Goal: Find specific page/section: Find specific page/section

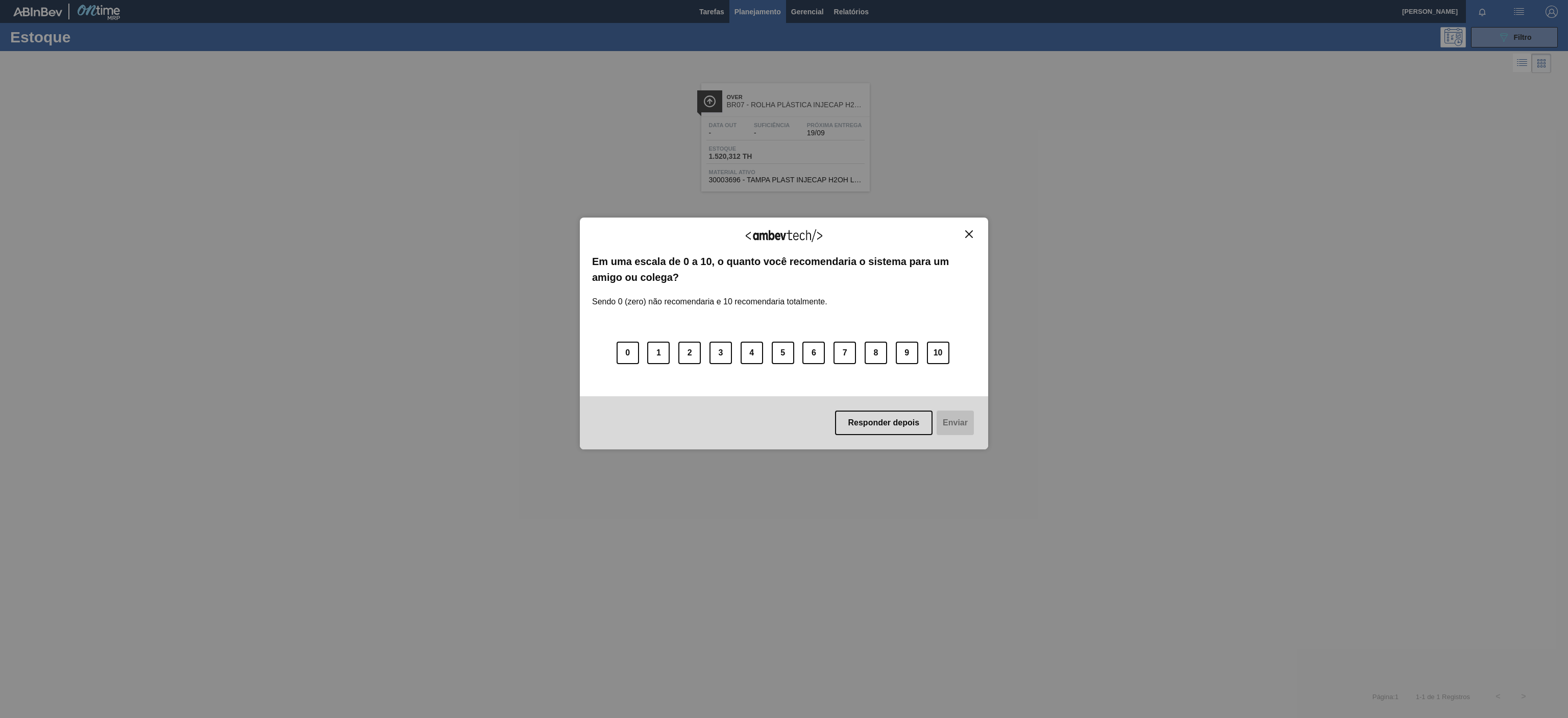
click at [973, 242] on div "Agradecemos seu feedback!" at bounding box center [784, 241] width 384 height 24
click at [972, 235] on img "Close" at bounding box center [969, 234] width 8 height 8
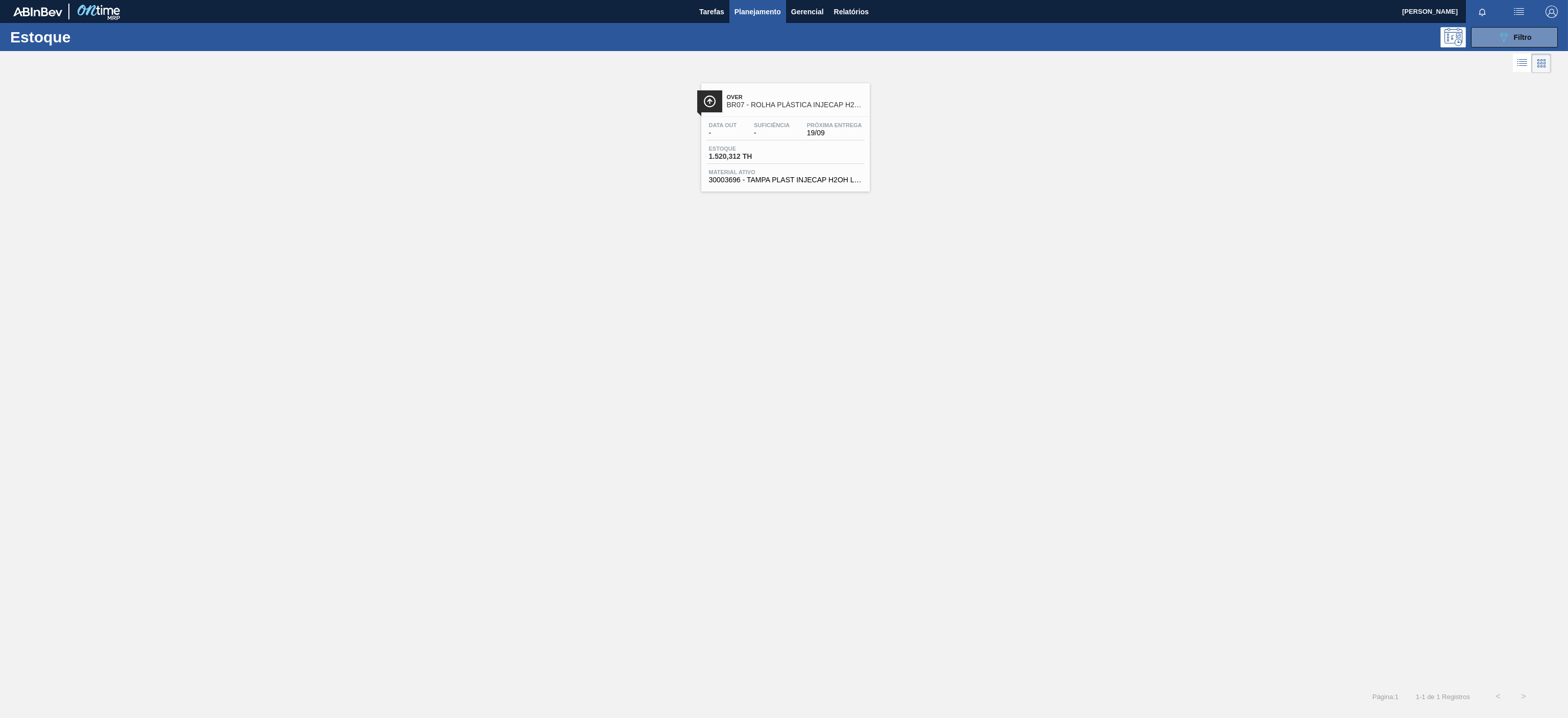
click at [833, 115] on div "Over BR07 - ROLHA PLÁSTICA INJECAP H2OH SHORT Data out - Suficiência - Próxima …" at bounding box center [785, 138] width 169 height 108
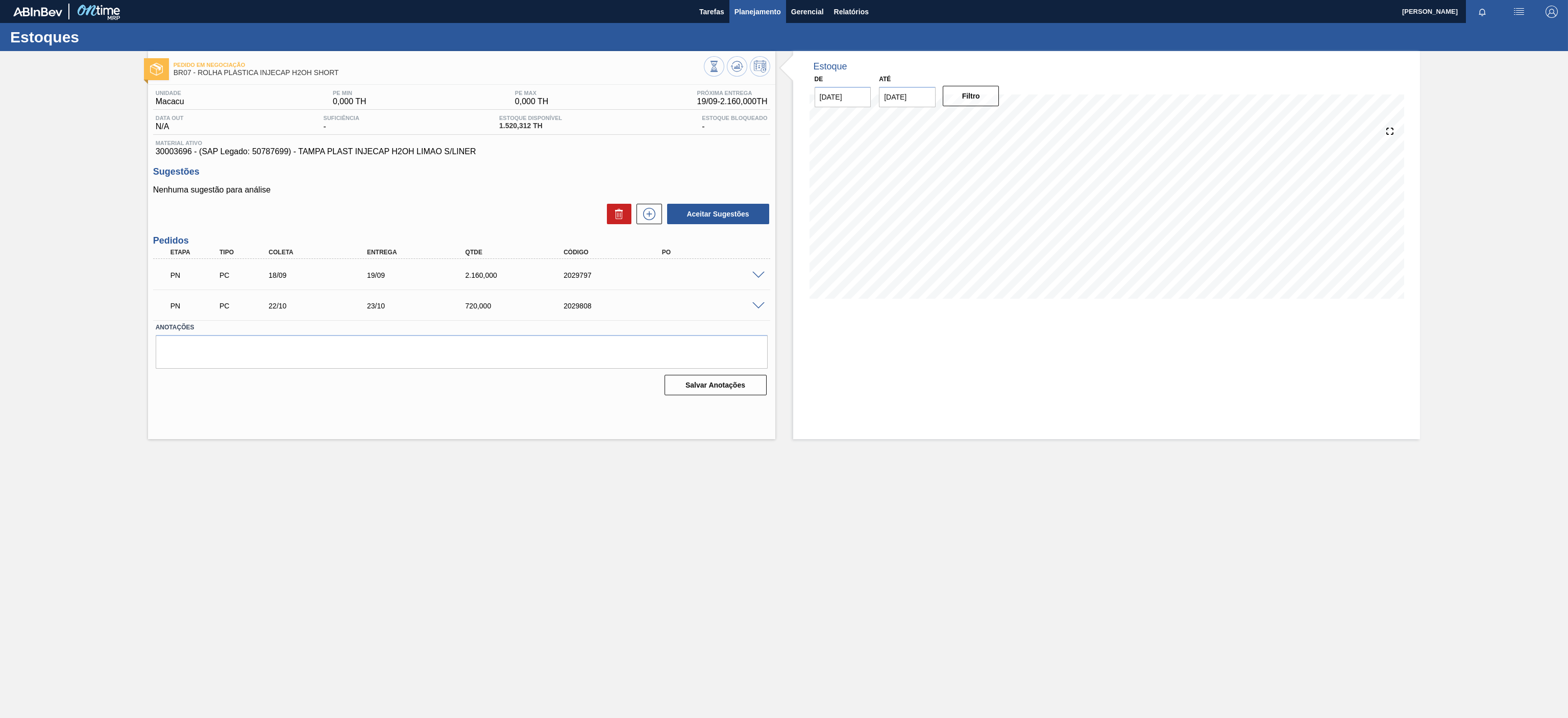
click at [771, 7] on span "Planejamento" at bounding box center [758, 12] width 46 height 12
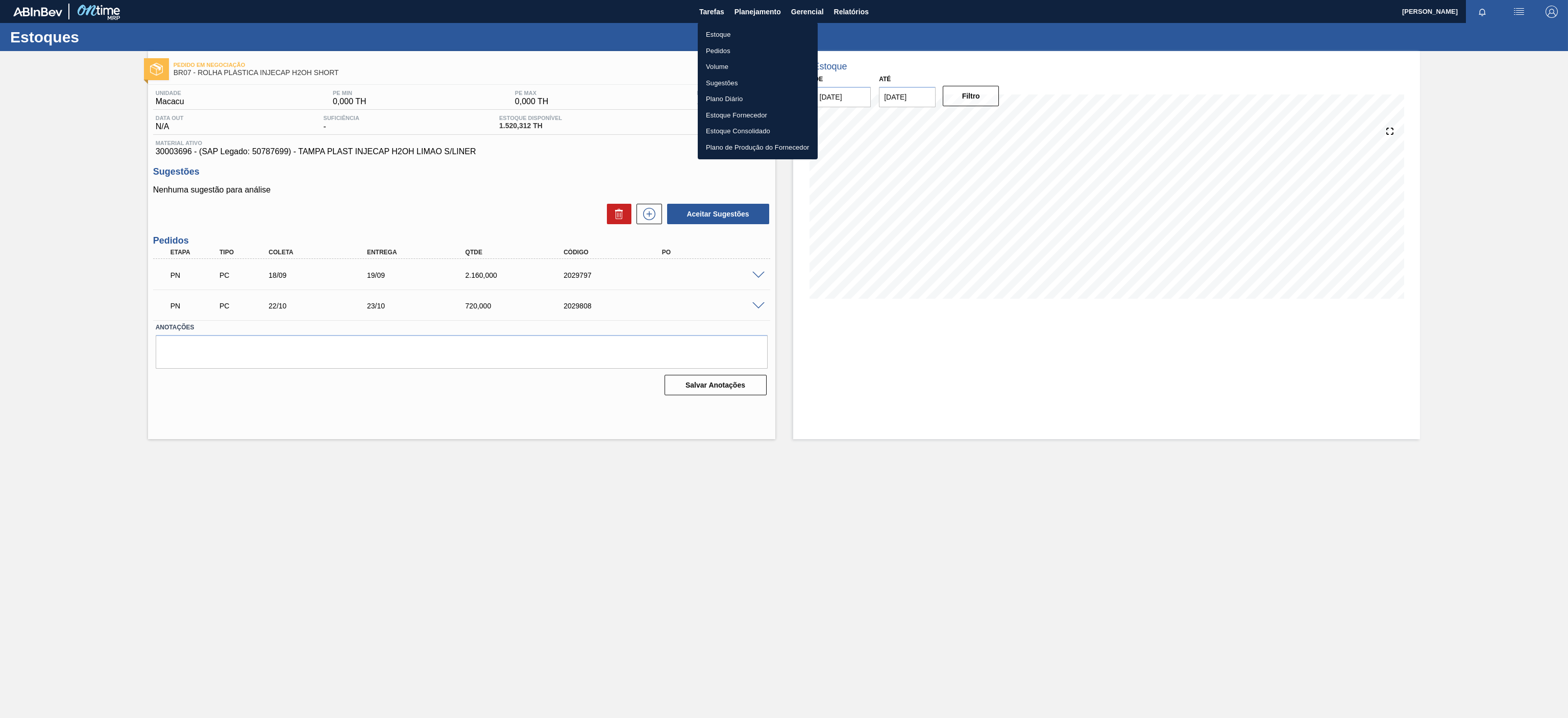
click at [725, 40] on li "Estoque" at bounding box center [757, 35] width 120 height 16
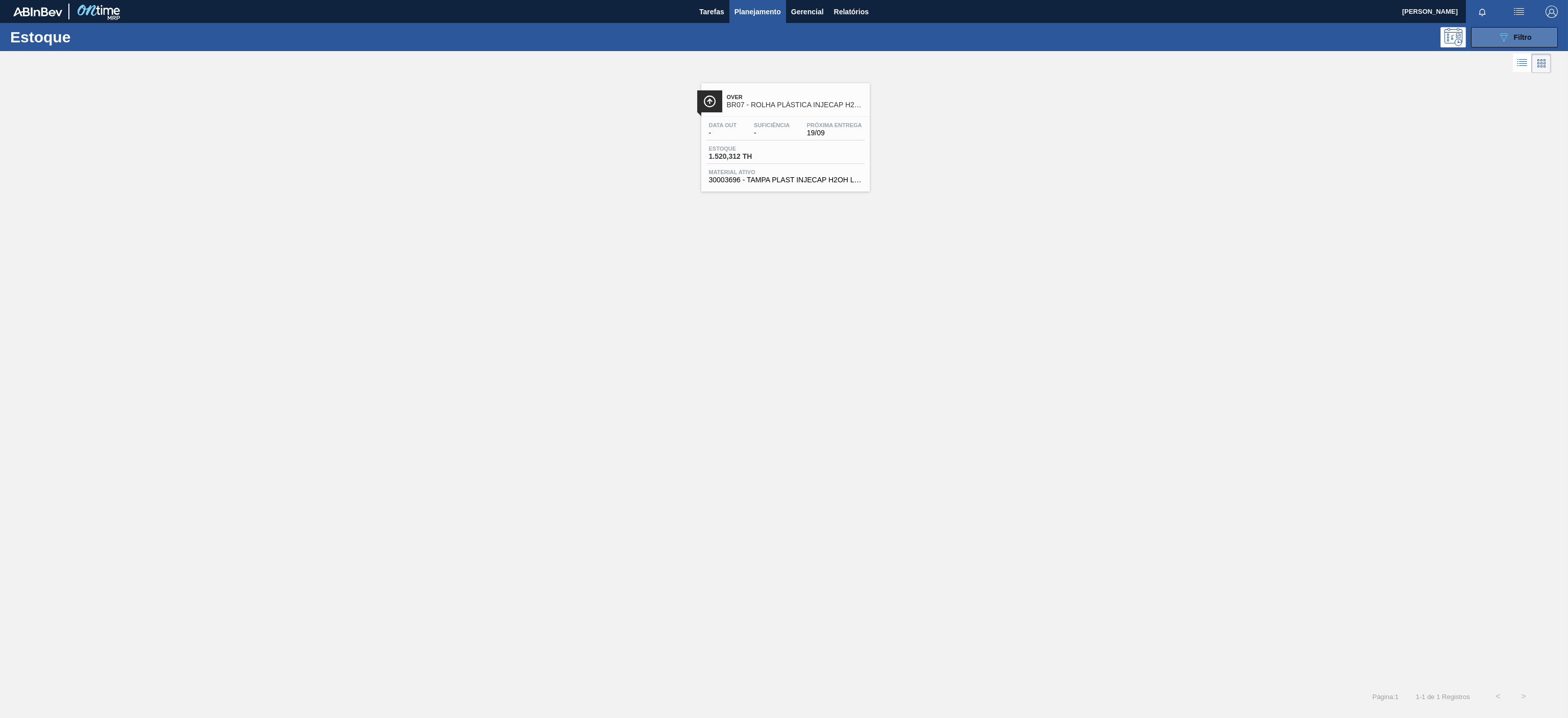
click at [1522, 37] on span "Filtro" at bounding box center [1522, 37] width 18 height 8
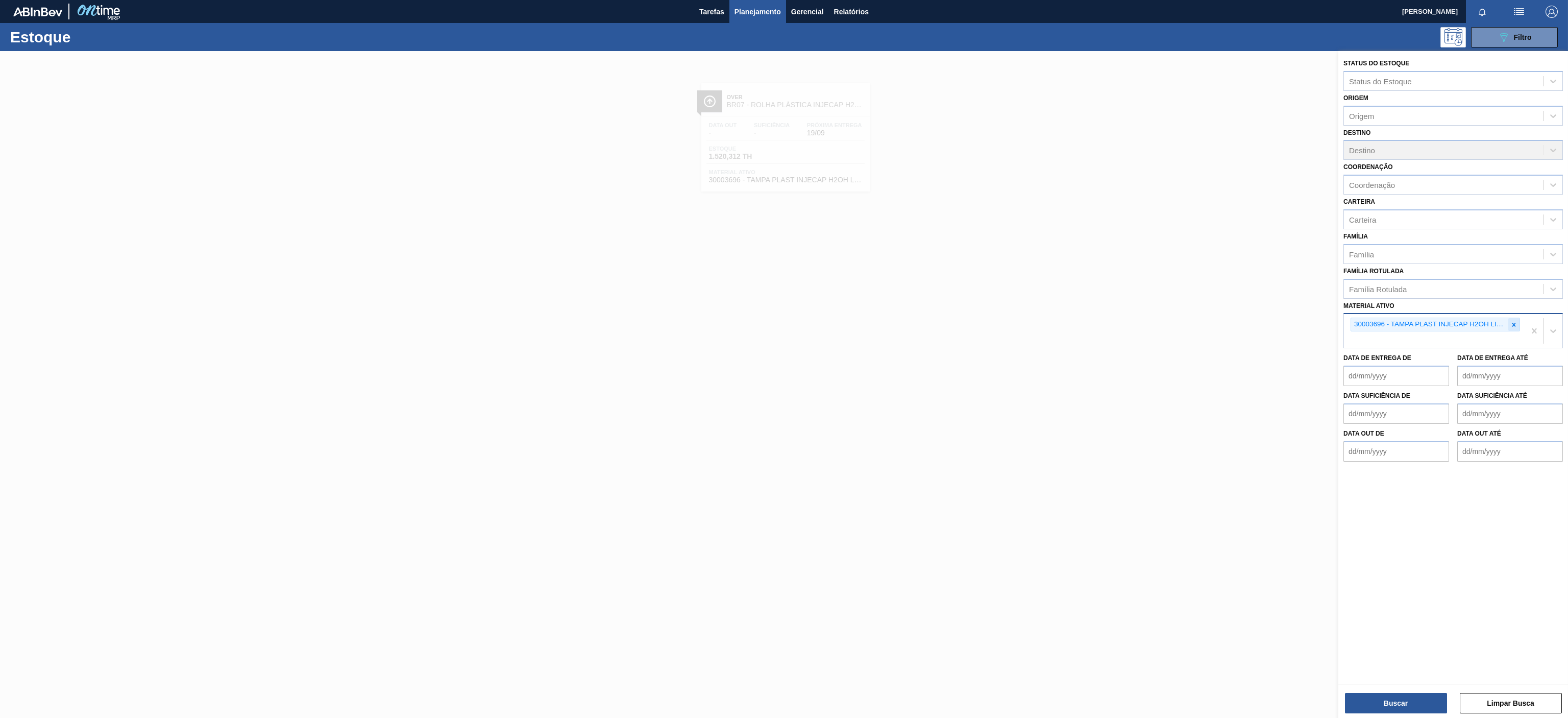
click at [1516, 331] on div at bounding box center [1514, 324] width 11 height 13
paste ativo "30009591"
type ativo "30009591"
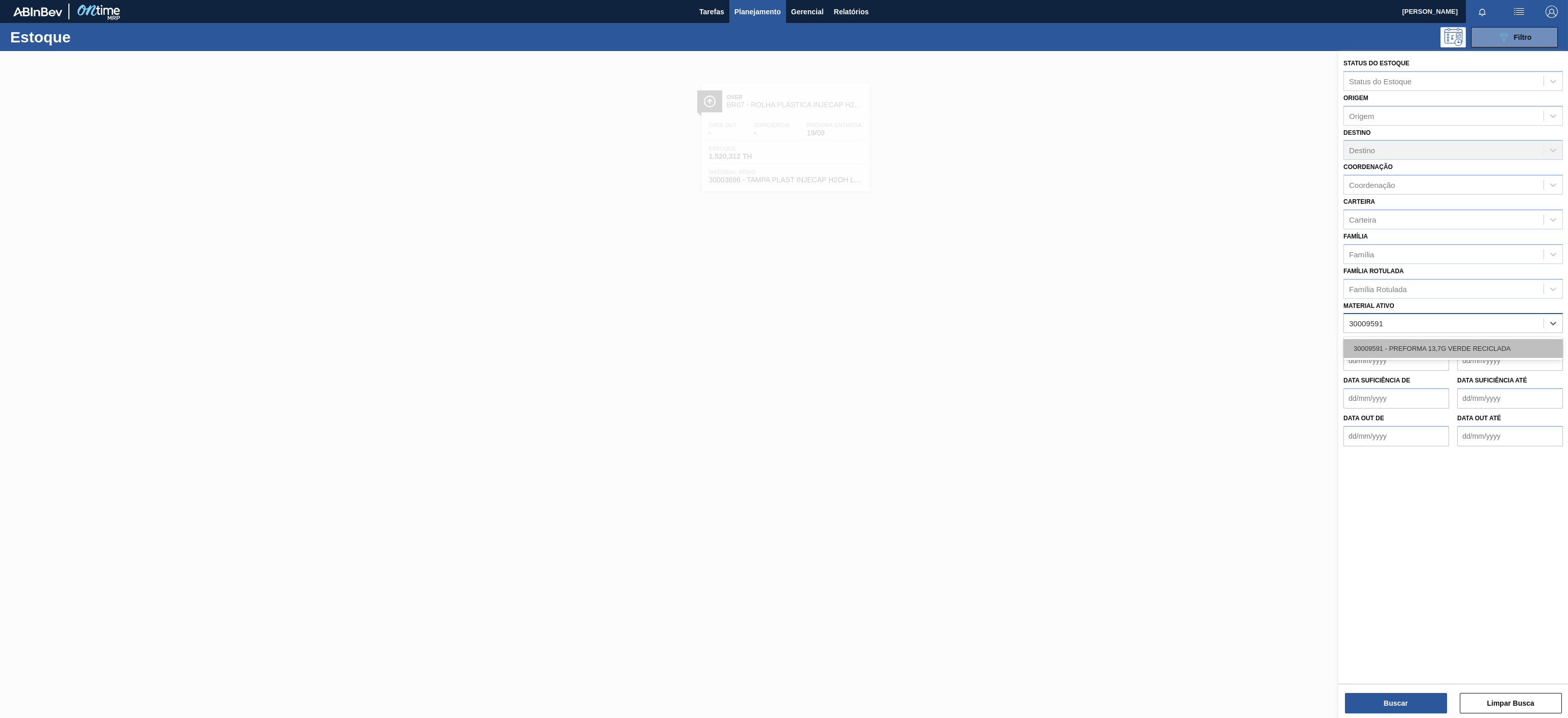
click at [1420, 340] on div "30009591 - PREFORMA 13,7G VERDE RECICLADA" at bounding box center [1453, 348] width 220 height 19
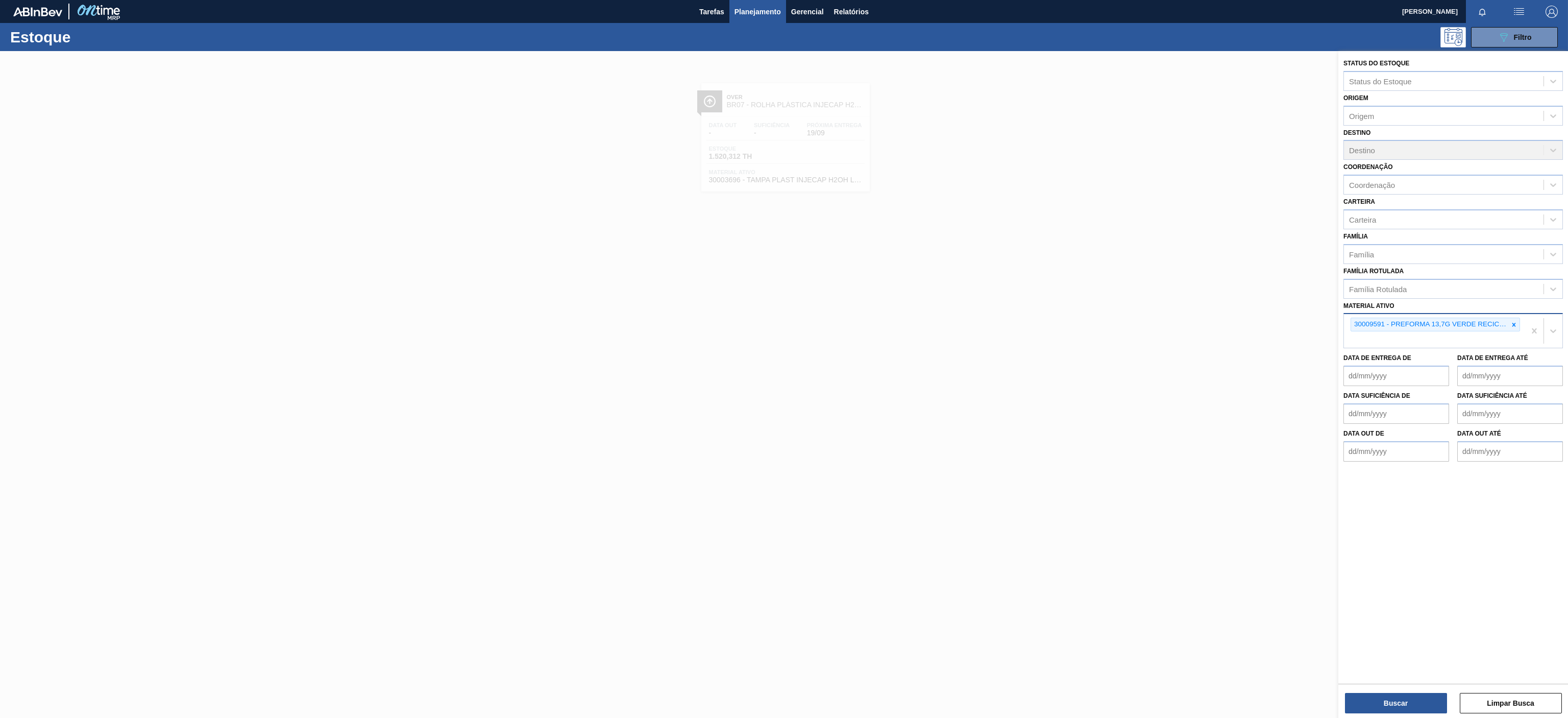
click at [1396, 714] on div "Status do Estoque Status do Estoque Origem Origem Destino Destino Coordenação C…" at bounding box center [1453, 385] width 229 height 669
click at [1427, 697] on button "Buscar" at bounding box center [1396, 703] width 102 height 21
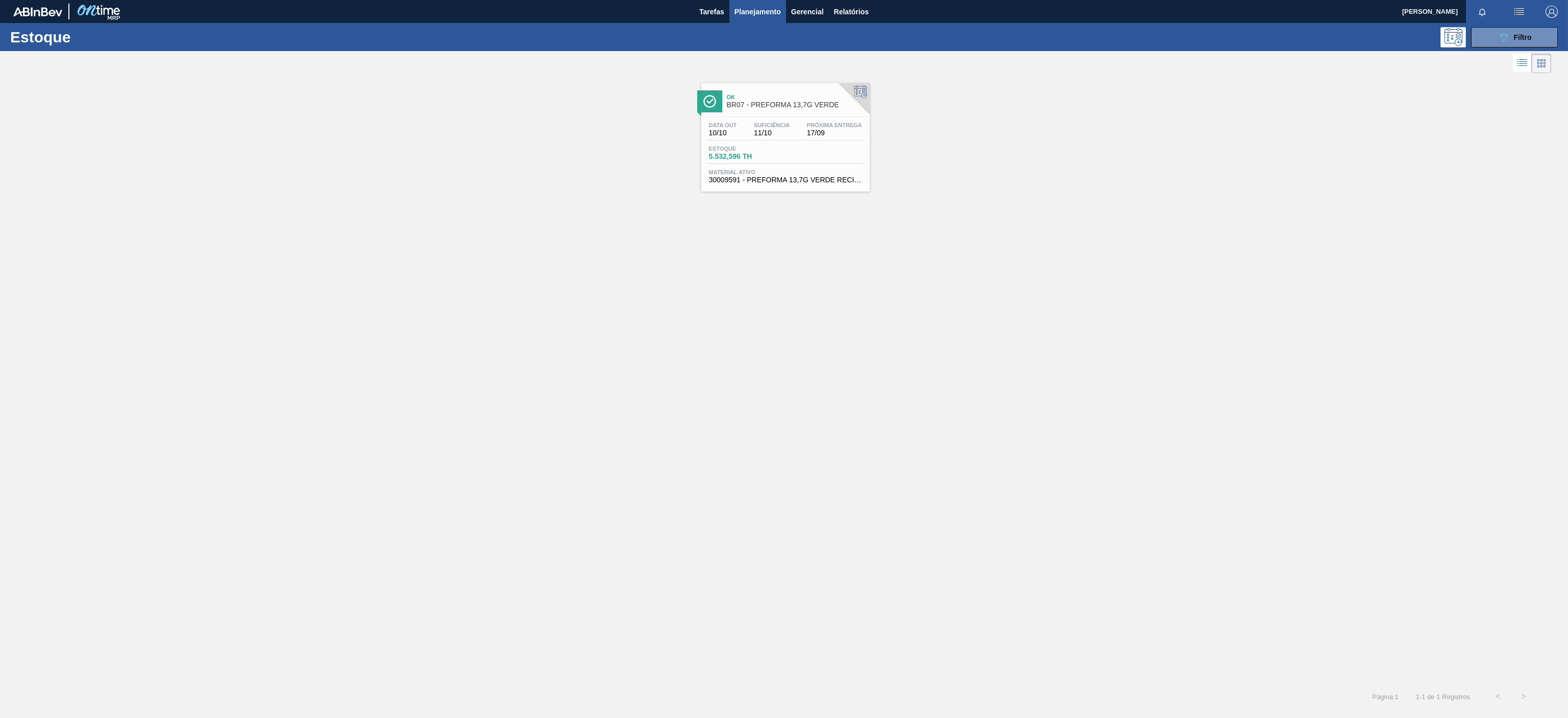
click at [779, 126] on span "Suficiência" at bounding box center [772, 125] width 36 height 6
